Goal: Information Seeking & Learning: Learn about a topic

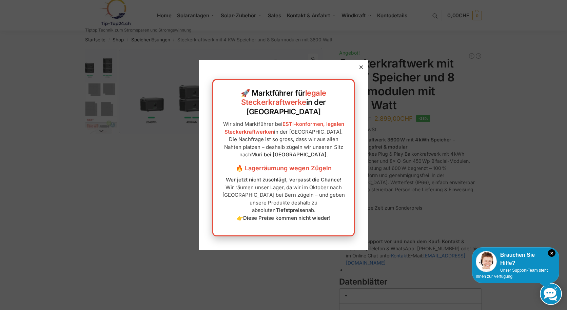
click at [97, 100] on div at bounding box center [283, 155] width 567 height 310
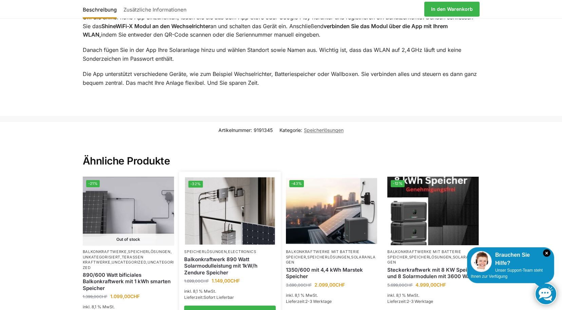
scroll to position [1188, 0]
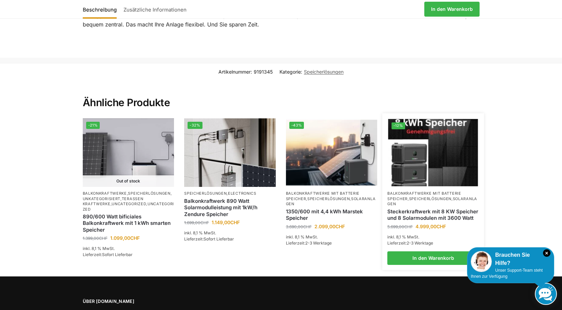
click at [414, 159] on img at bounding box center [433, 152] width 90 height 67
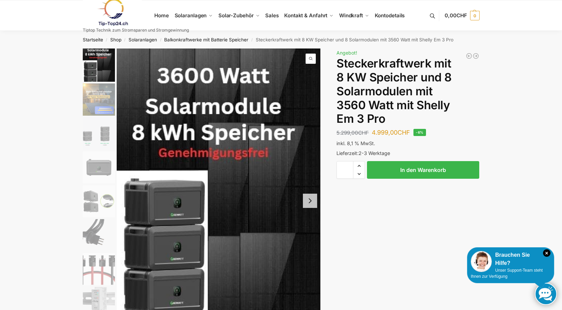
click at [163, 16] on link at bounding box center [136, 12] width 106 height 27
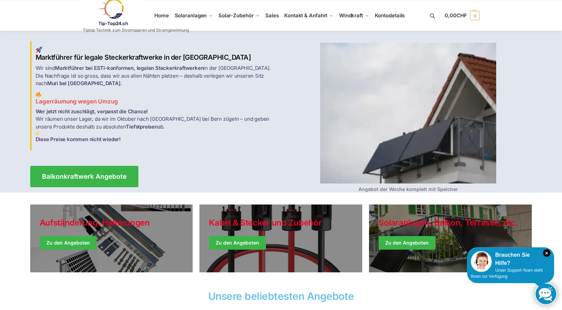
click at [159, 16] on link at bounding box center [136, 12] width 106 height 27
